Goal: Task Accomplishment & Management: Manage account settings

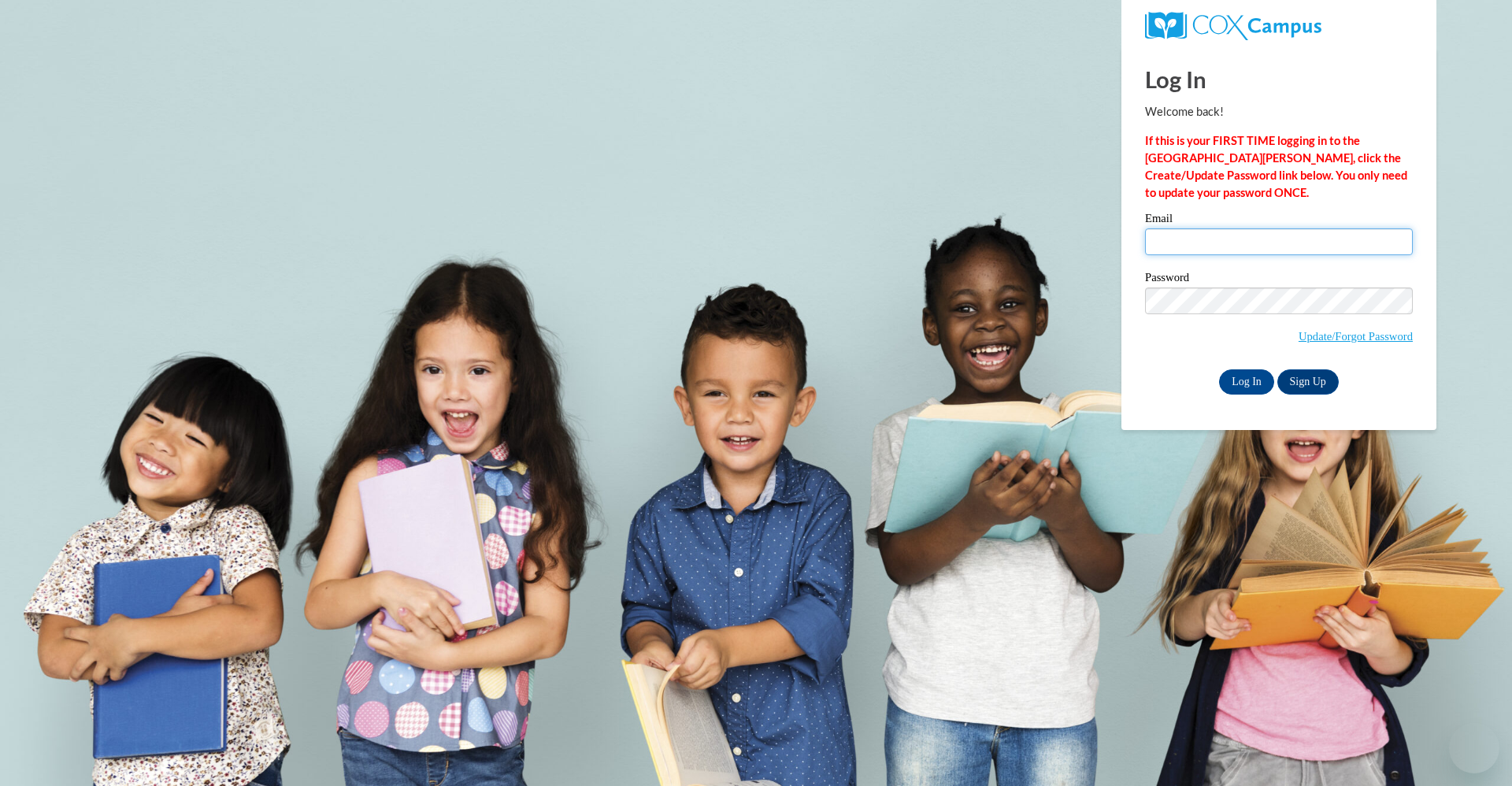
type input "[EMAIL_ADDRESS][DOMAIN_NAME]"
click at [363, 562] on body "Log In Welcome back! If this is your FIRST TIME logging in to the [GEOGRAPHIC_D…" at bounding box center [756, 393] width 1512 height 786
click at [1238, 374] on input "Log In" at bounding box center [1246, 382] width 55 height 25
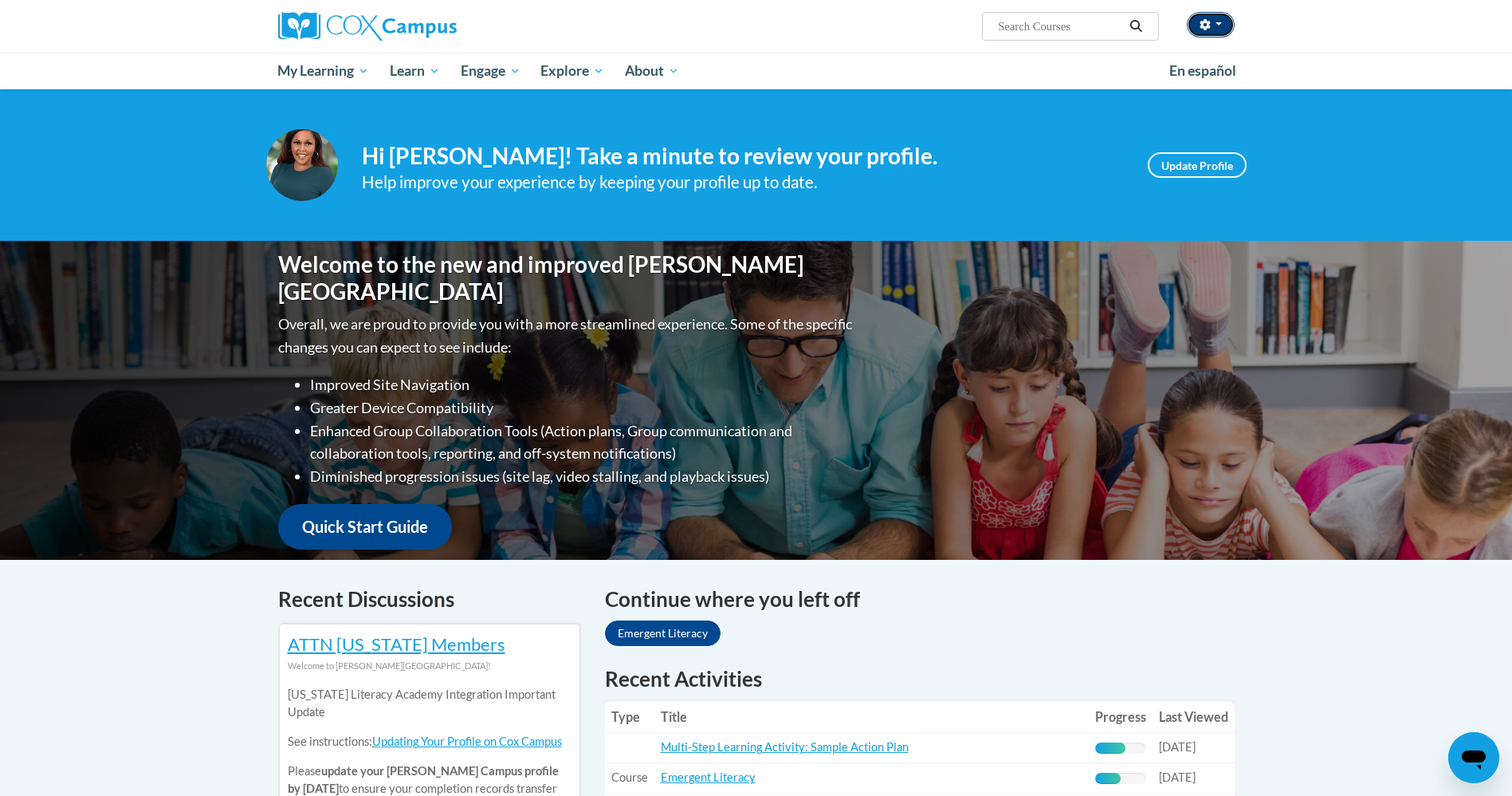
click at [1202, 25] on icon "button" at bounding box center [1204, 25] width 10 height 11
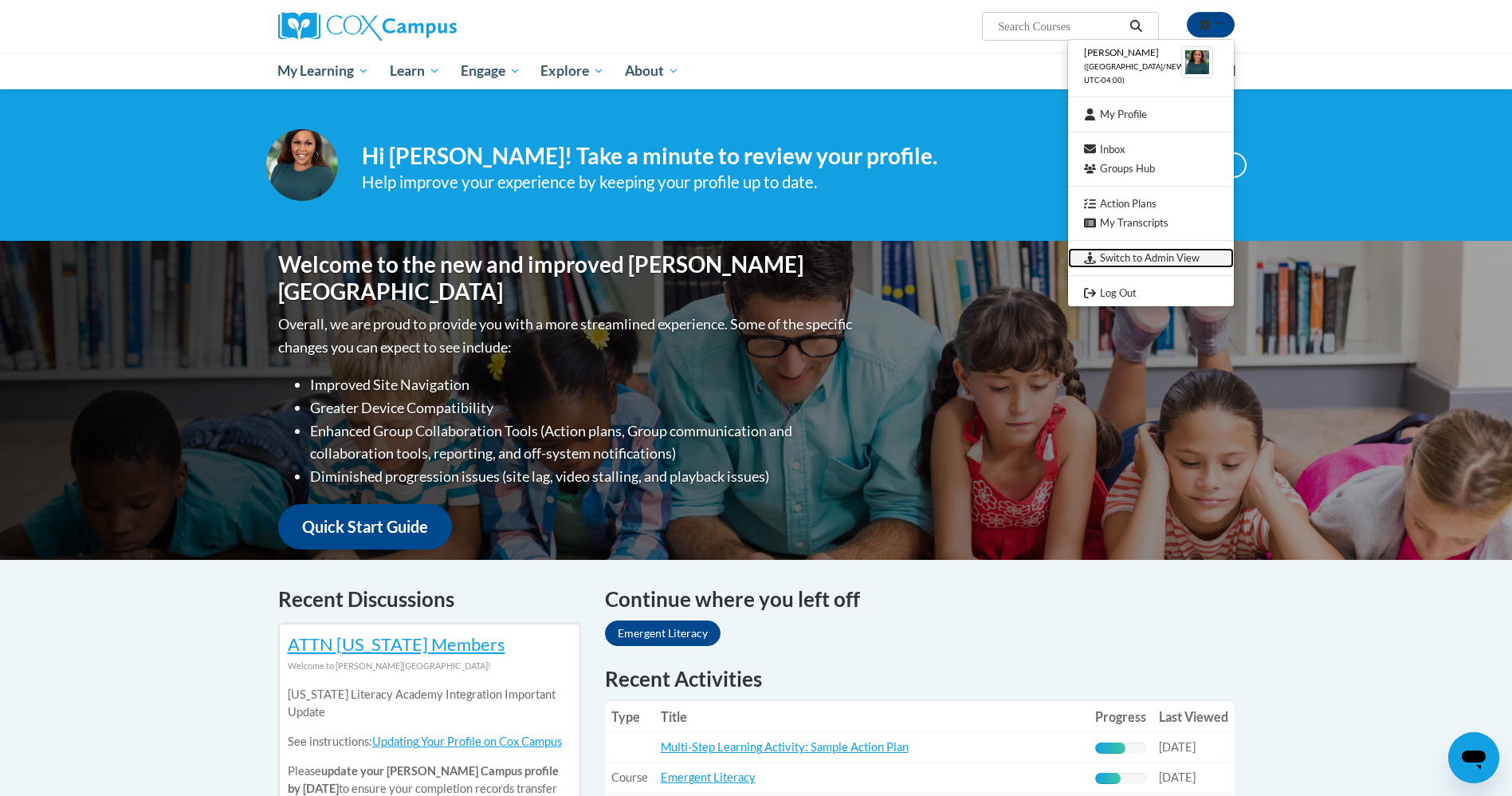
click at [1108, 260] on link "Switch to Admin View" at bounding box center [1151, 258] width 166 height 20
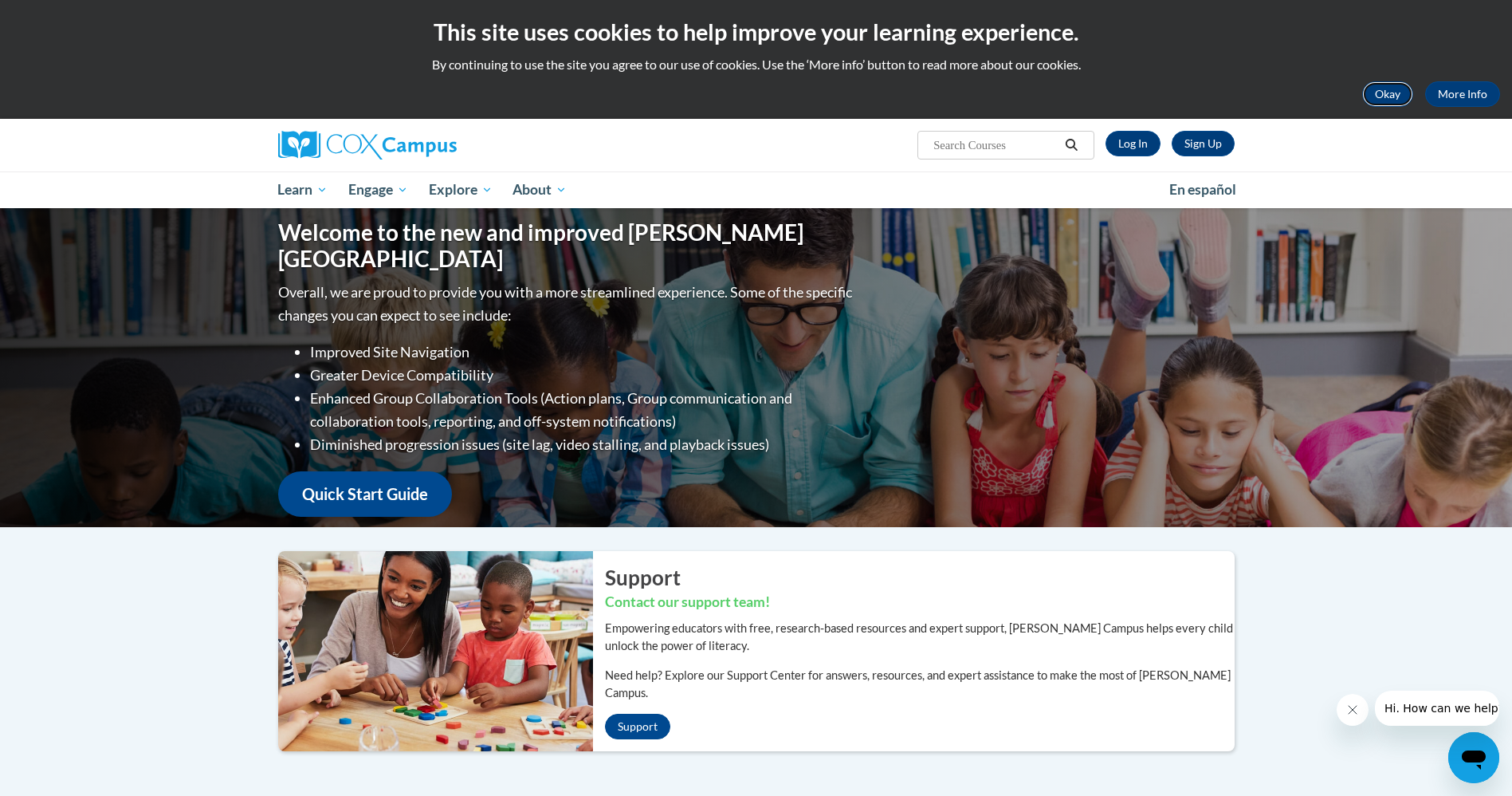
click at [1399, 91] on button "Okay" at bounding box center [1387, 94] width 51 height 26
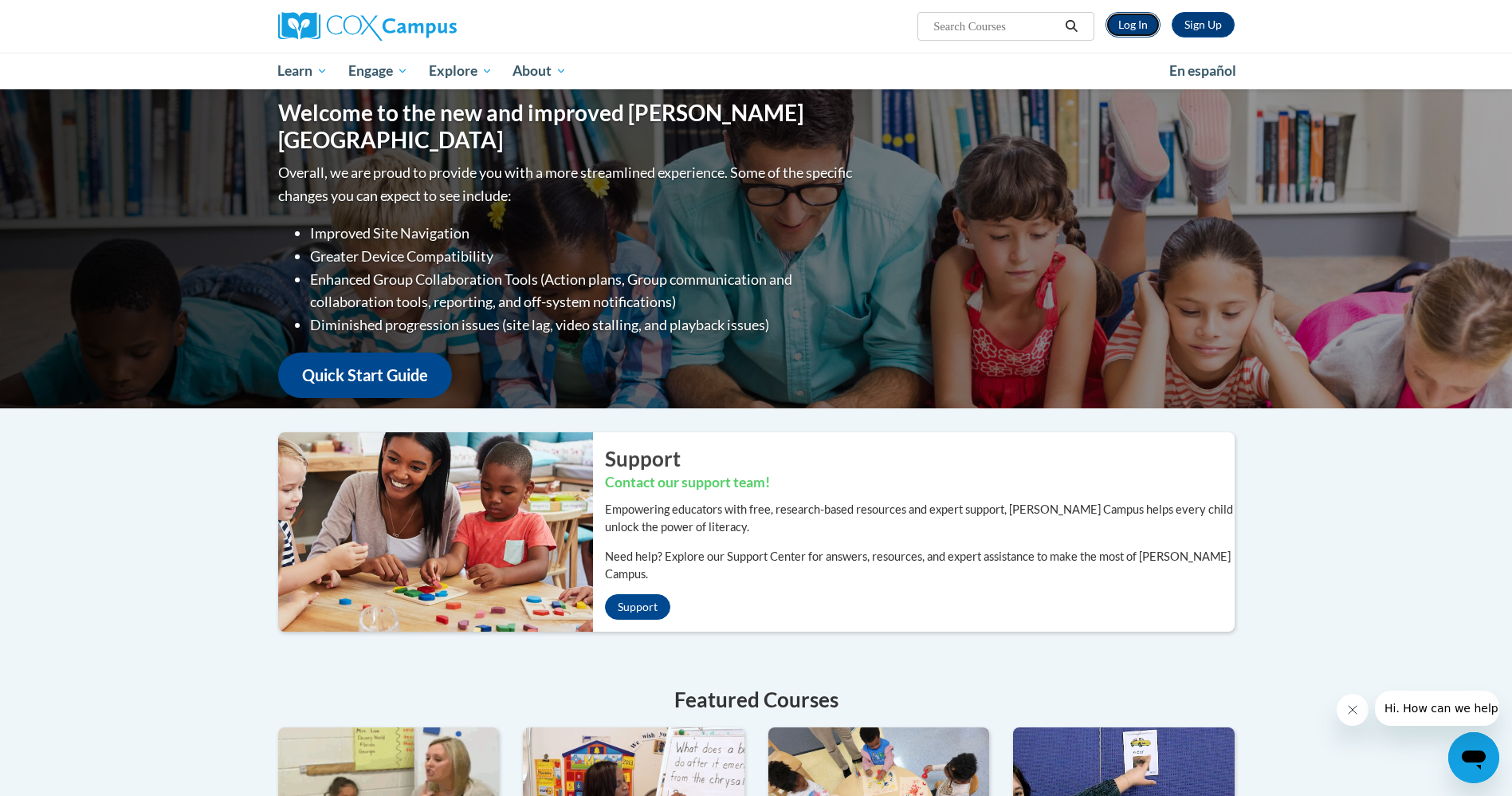
click at [1129, 23] on link "Log In" at bounding box center [1133, 25] width 55 height 26
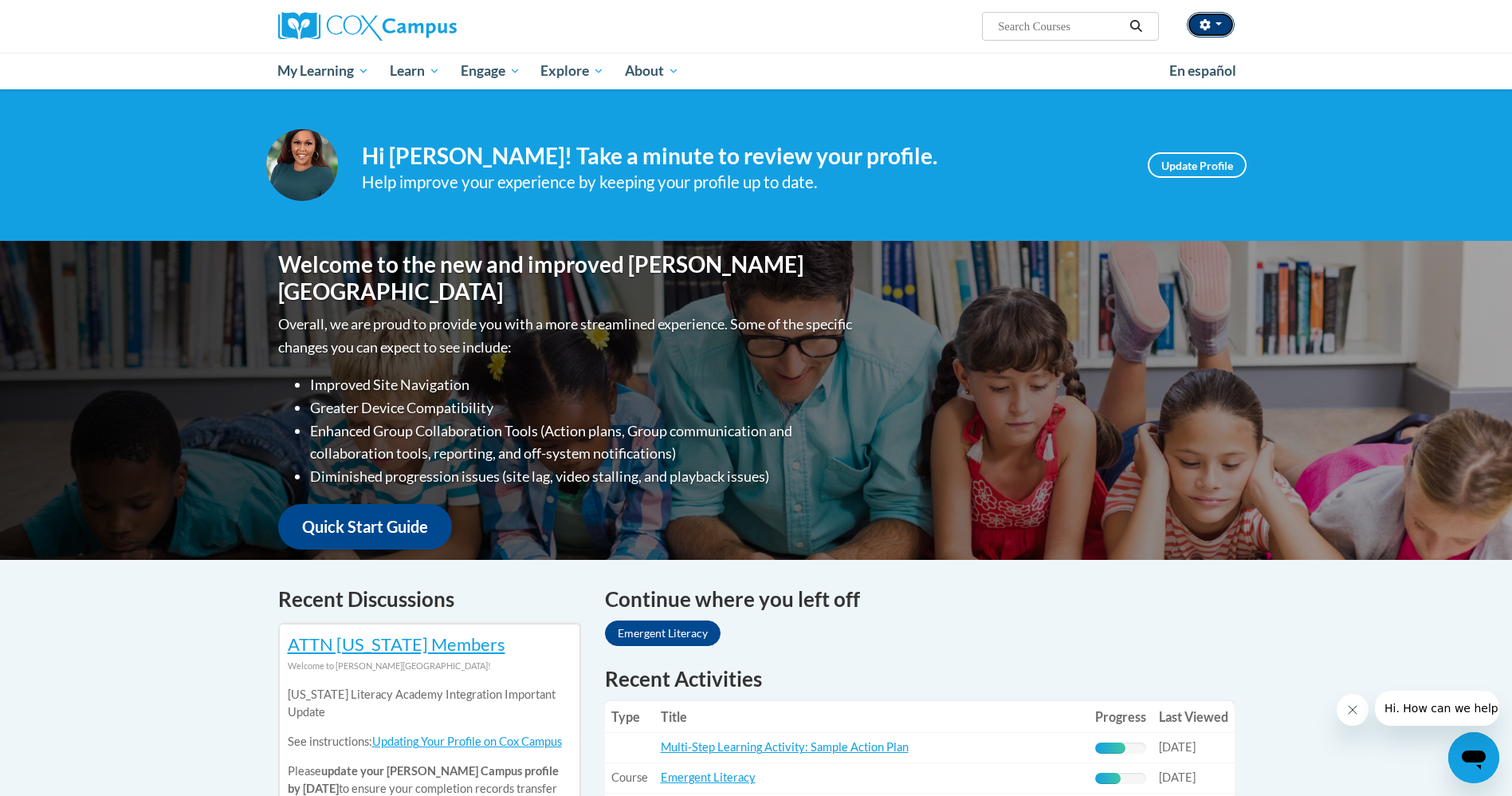
click at [1215, 29] on button "button" at bounding box center [1210, 25] width 48 height 26
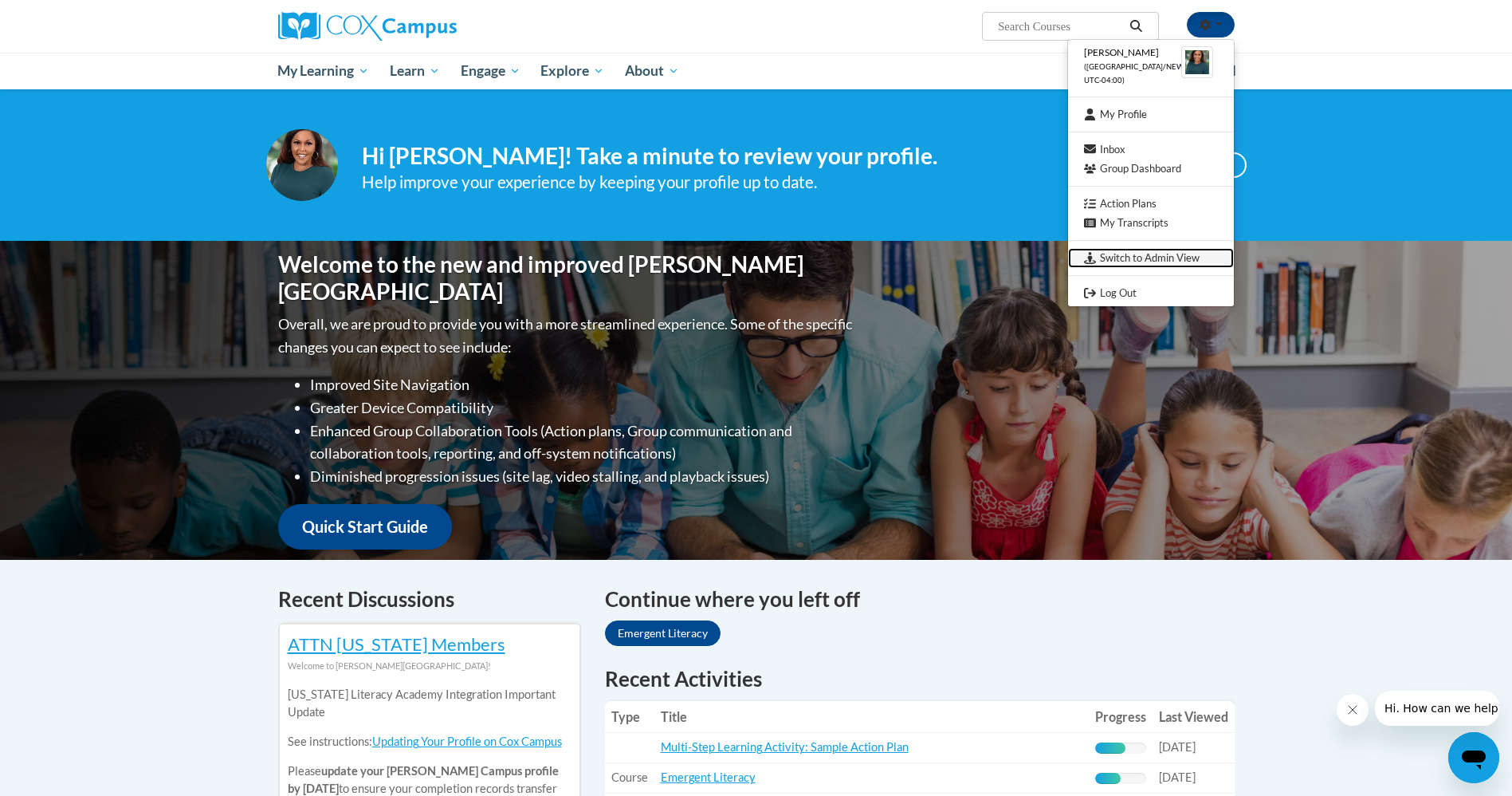
click at [1181, 257] on link "Switch to Admin View" at bounding box center [1151, 258] width 166 height 20
